Goal: Transaction & Acquisition: Purchase product/service

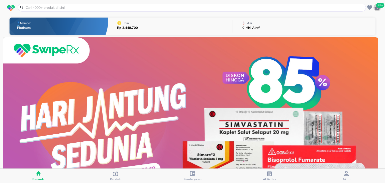
click at [378, 5] on span "99+" at bounding box center [381, 5] width 8 height 5
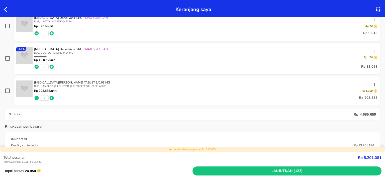
scroll to position [2524, 0]
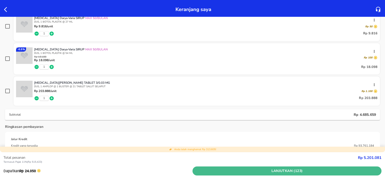
click at [208, 170] on span "Lanjutkan (123)" at bounding box center [287, 171] width 185 height 6
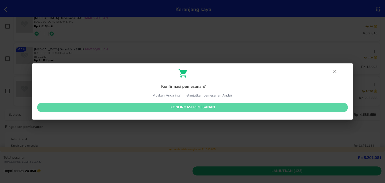
click at [204, 105] on span "Konfirmasi pemesanan" at bounding box center [192, 107] width 303 height 6
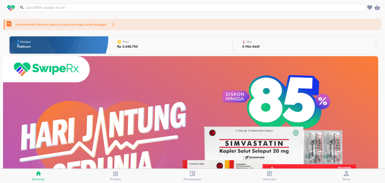
click at [188, 23] on div "Anda memiliki dokumen prekursor yang menunggu untuk diunggah" at bounding box center [193, 24] width 378 height 11
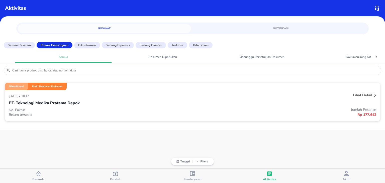
click at [149, 103] on div "PT. Teknologi Medika Pratama Depok" at bounding box center [193, 103] width 368 height 9
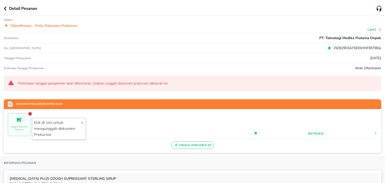
click at [331, 48] on p "25092903475935HNF85TBEp" at bounding box center [356, 47] width 50 height 5
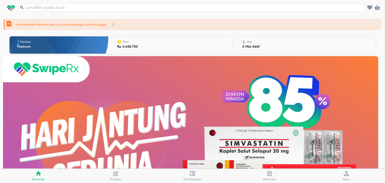
click at [129, 26] on div "Anda memiliki dokumen prekursor yang menunggu untuk diunggah" at bounding box center [193, 24] width 378 height 11
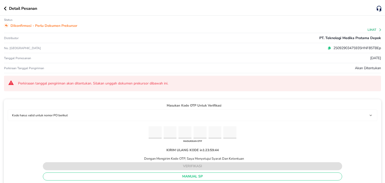
click at [149, 129] on input "Please enter OTP character 1" at bounding box center [155, 132] width 13 height 12
paste input "8"
type input "7"
type input "3"
type input "4"
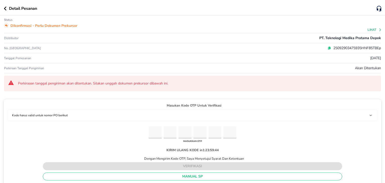
type input "1"
type input "8"
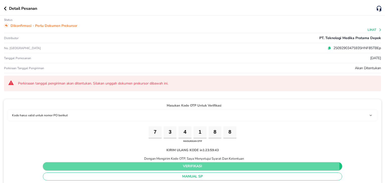
click at [158, 167] on span "verifikasi" at bounding box center [193, 166] width 292 height 6
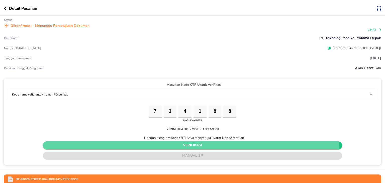
click at [132, 143] on span "verifikasi" at bounding box center [193, 146] width 292 height 6
